Goal: Transaction & Acquisition: Purchase product/service

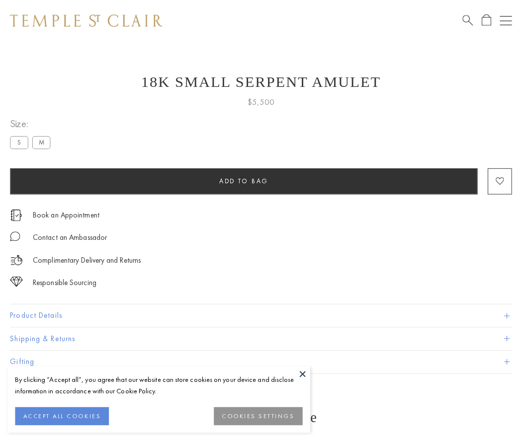
scroll to position [40, 0]
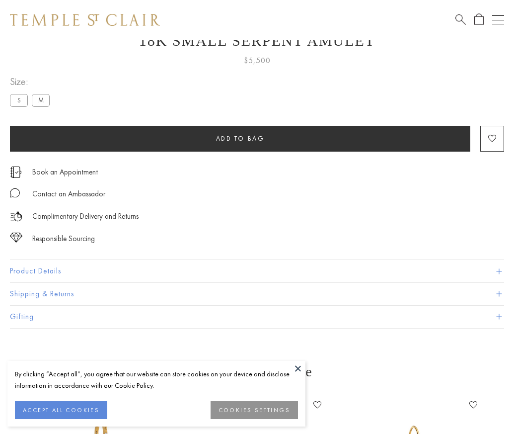
click at [240, 138] on span "Add to bag" at bounding box center [240, 138] width 49 height 8
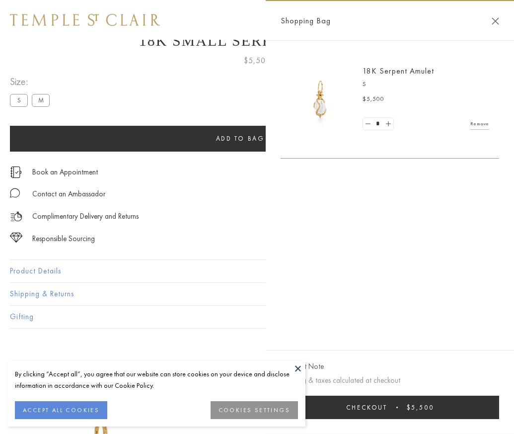
click at [388, 412] on span "Checkout" at bounding box center [366, 407] width 41 height 8
